Goal: Task Accomplishment & Management: Manage account settings

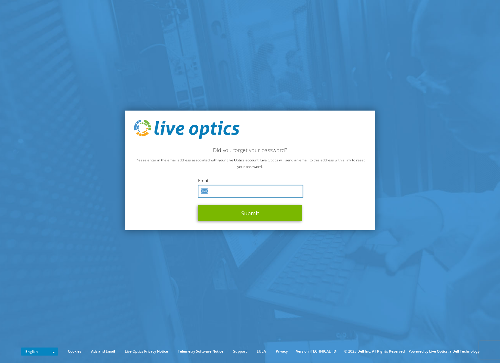
click at [267, 191] on input "text" at bounding box center [250, 191] width 105 height 13
type input "chris.coverdale@delaware.gov"
click at [198, 205] on button "Submit" at bounding box center [250, 213] width 104 height 16
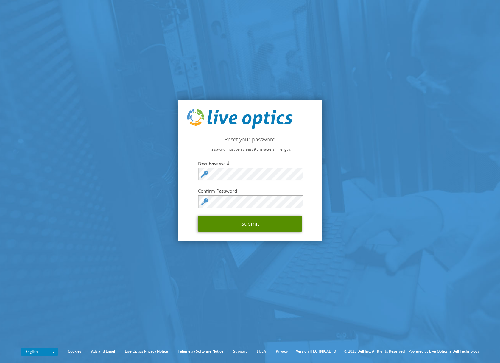
click at [242, 231] on button "Submit" at bounding box center [250, 224] width 104 height 16
